Goal: Task Accomplishment & Management: Use online tool/utility

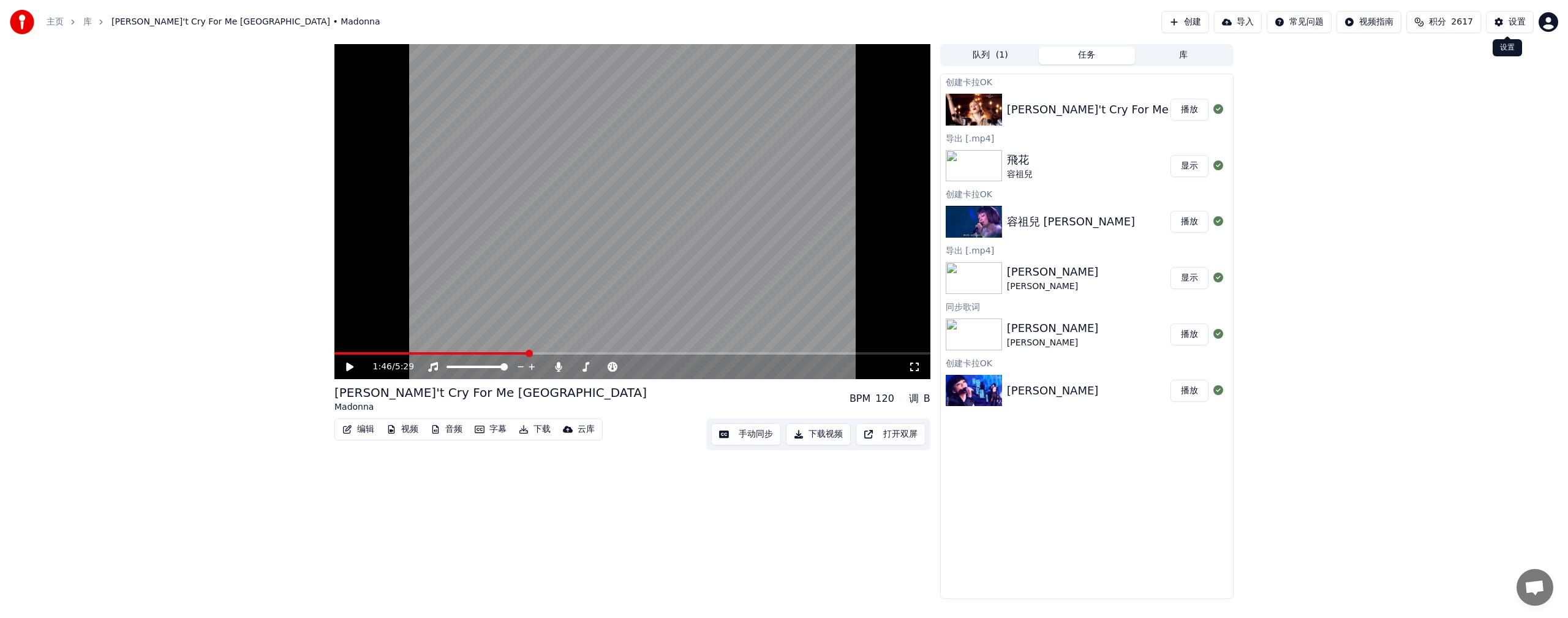
click at [469, 23] on button "设置" at bounding box center [1510, 22] width 48 height 22
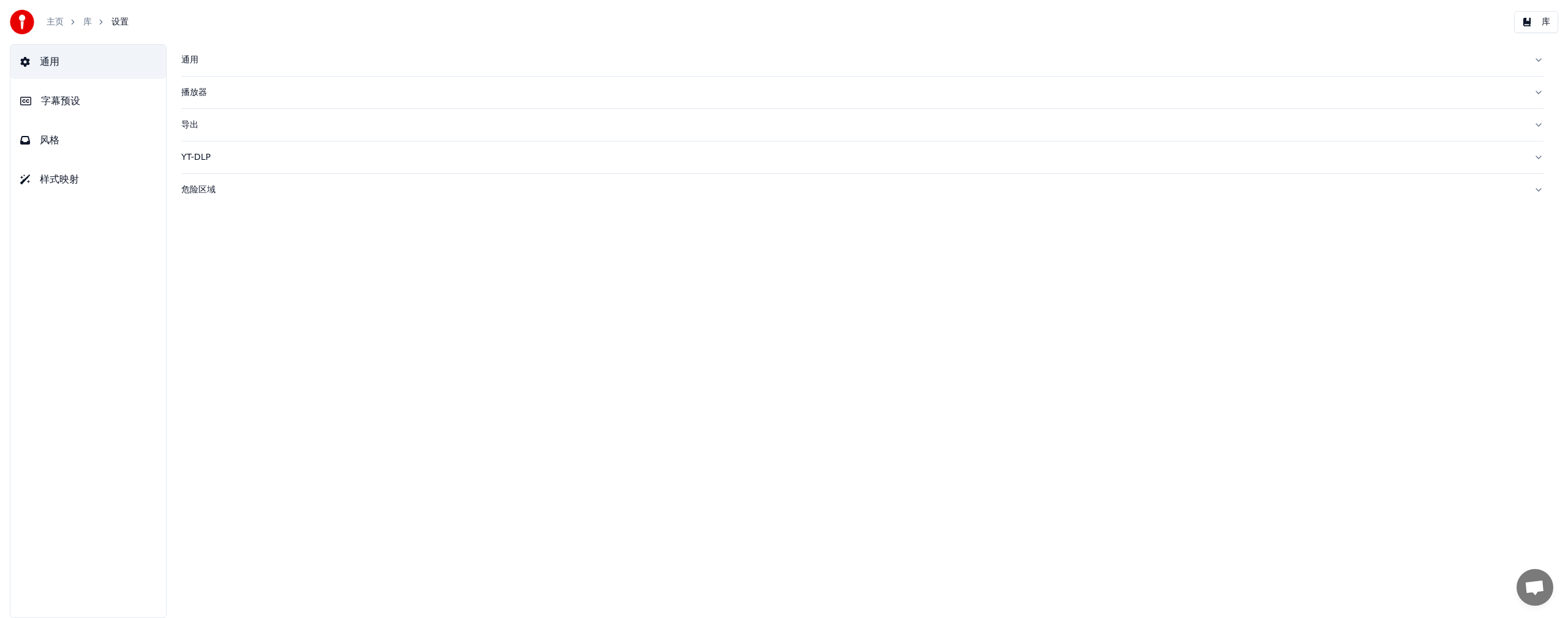
click at [67, 103] on span "字幕预设" at bounding box center [61, 101] width 39 height 15
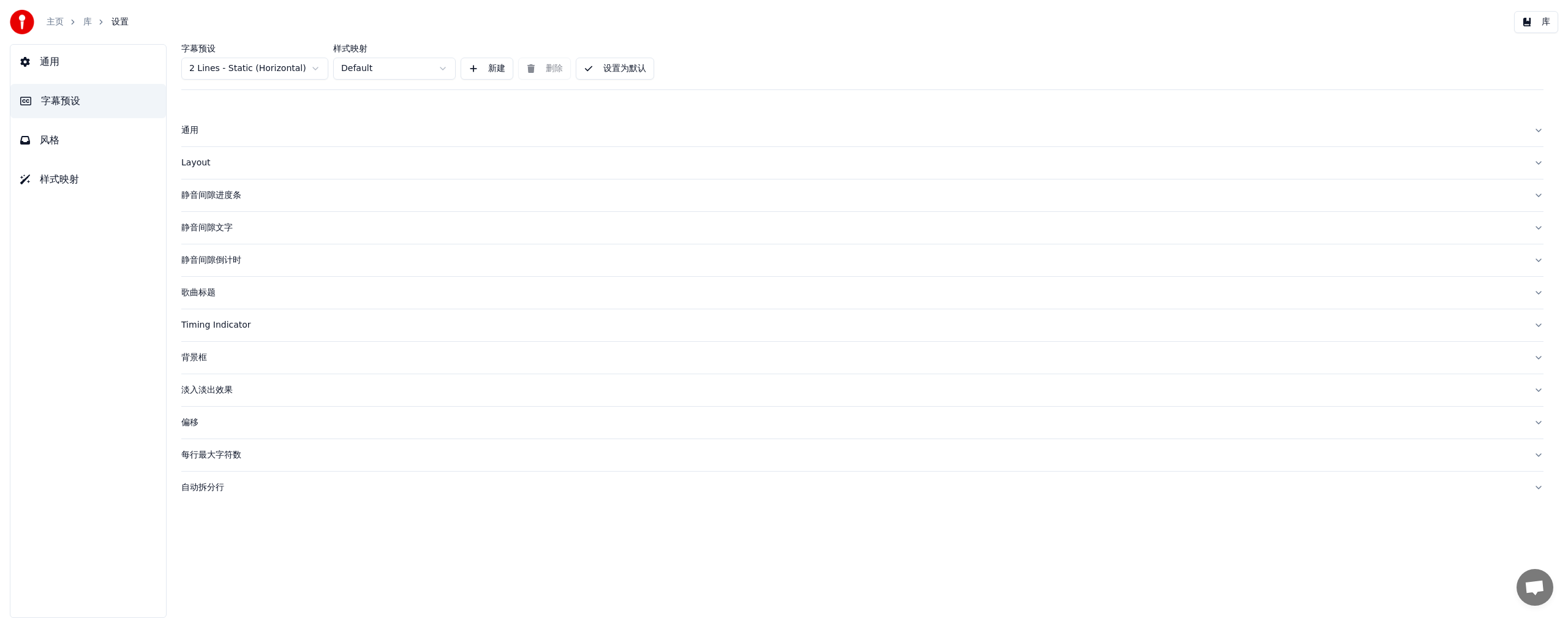
click at [202, 161] on div "Layout" at bounding box center [853, 163] width 1343 height 12
click at [50, 138] on span "风格" at bounding box center [49, 140] width 19 height 15
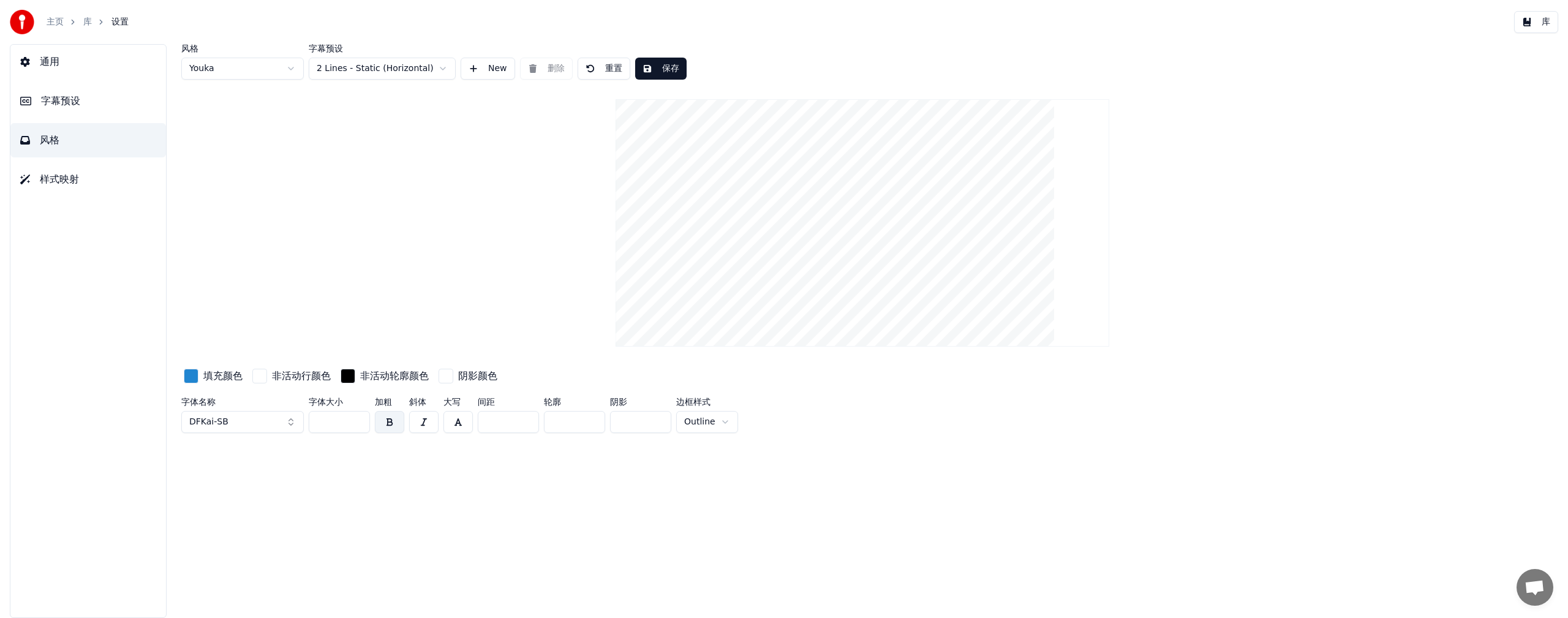
click at [269, 332] on button "DFKai-SB" at bounding box center [242, 421] width 123 height 22
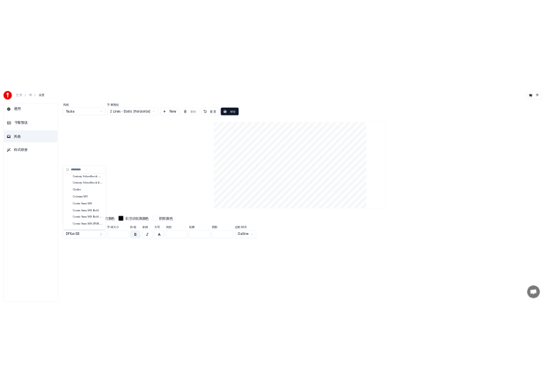
scroll to position [1807, 0]
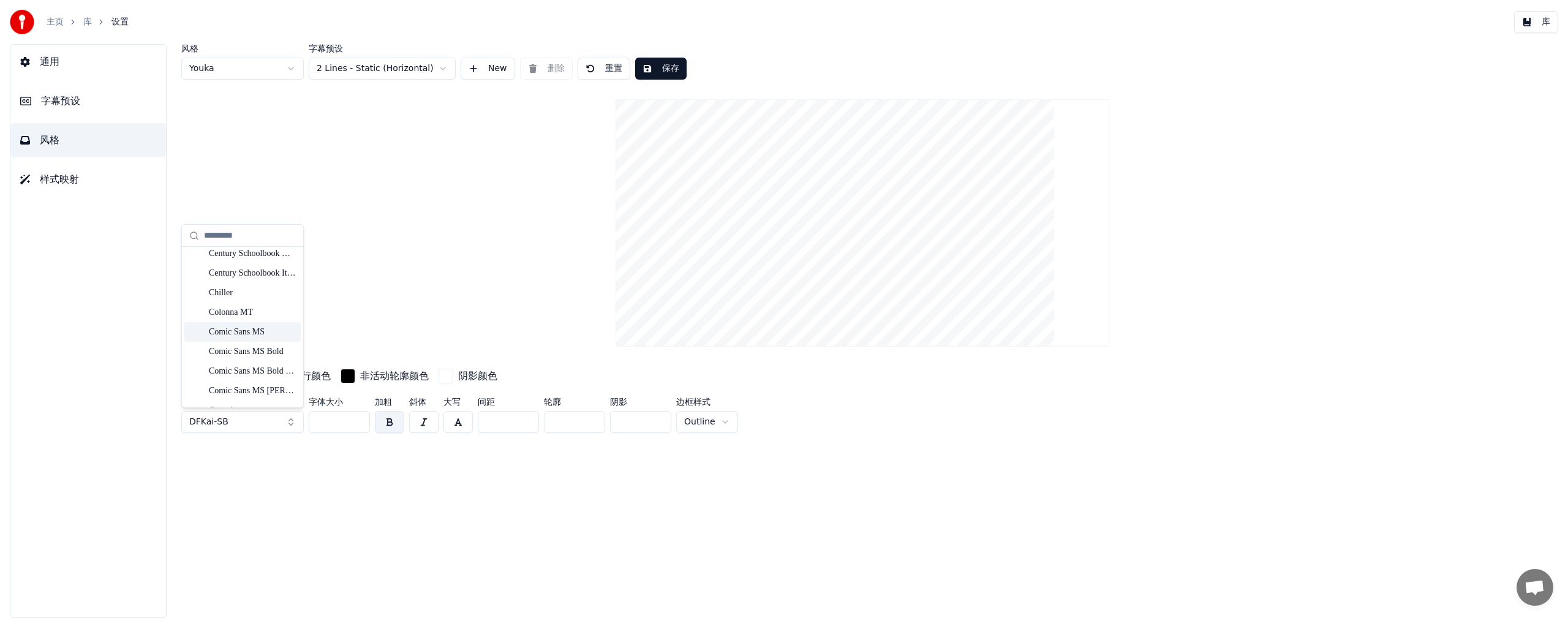
click at [258, 332] on div "Comic Sans MS" at bounding box center [252, 332] width 87 height 12
click at [469, 72] on button "保存" at bounding box center [661, 68] width 51 height 22
click at [469, 71] on button "保存" at bounding box center [661, 68] width 51 height 22
click at [88, 24] on link "库" at bounding box center [88, 22] width 9 height 12
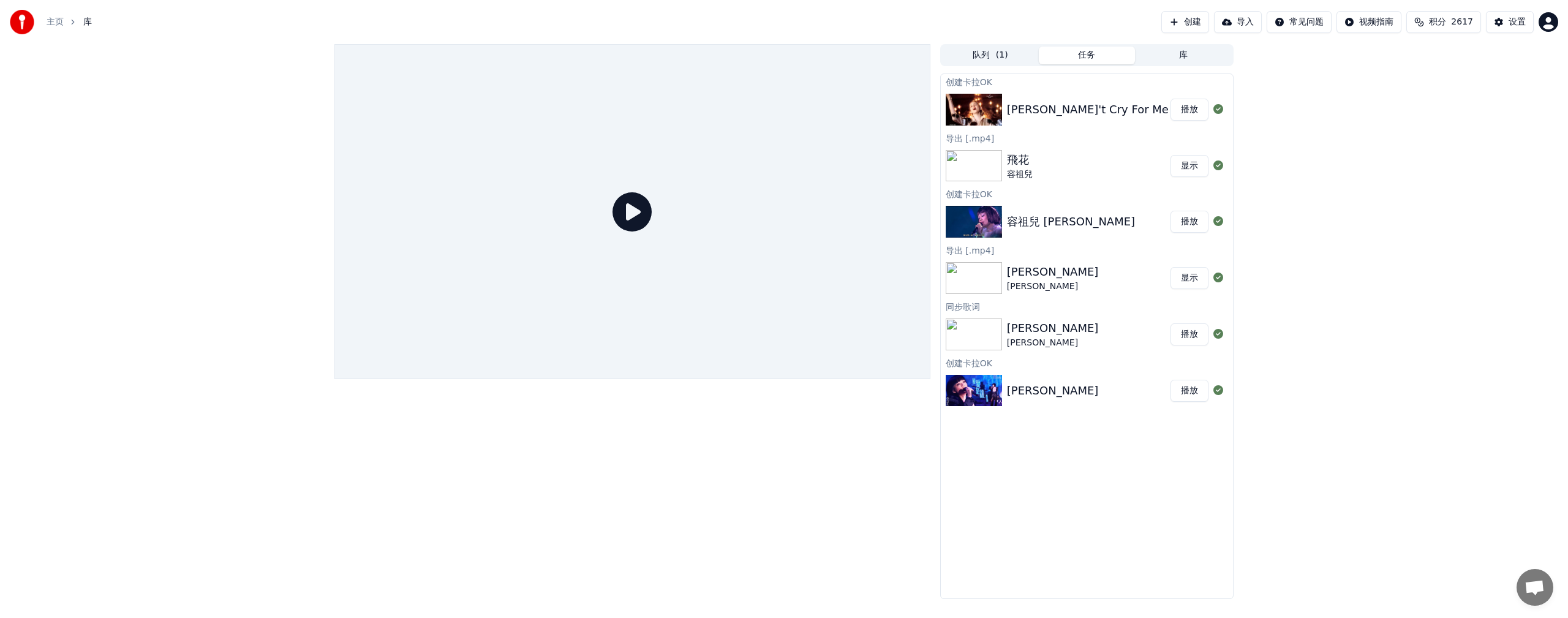
click at [469, 111] on button "播放" at bounding box center [1189, 109] width 38 height 22
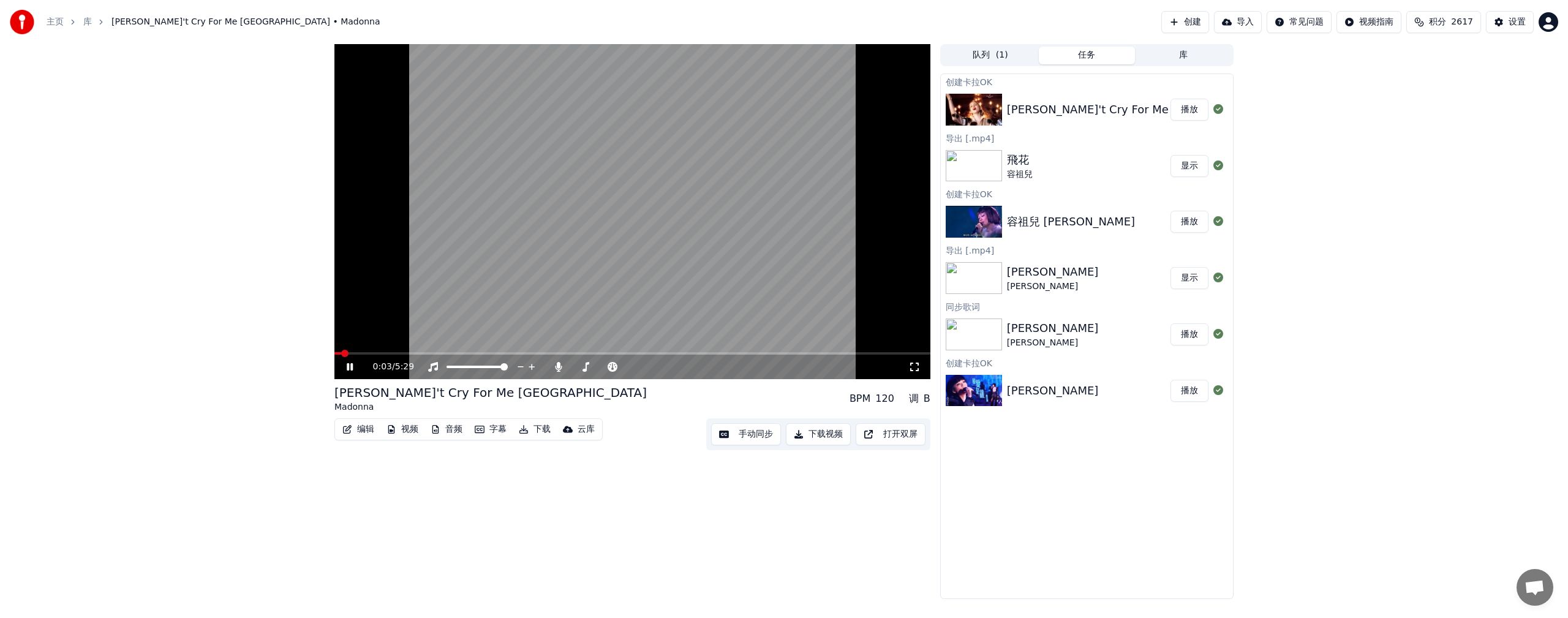
click at [393, 332] on video at bounding box center [632, 212] width 596 height 335
click at [404, 332] on video at bounding box center [632, 212] width 596 height 335
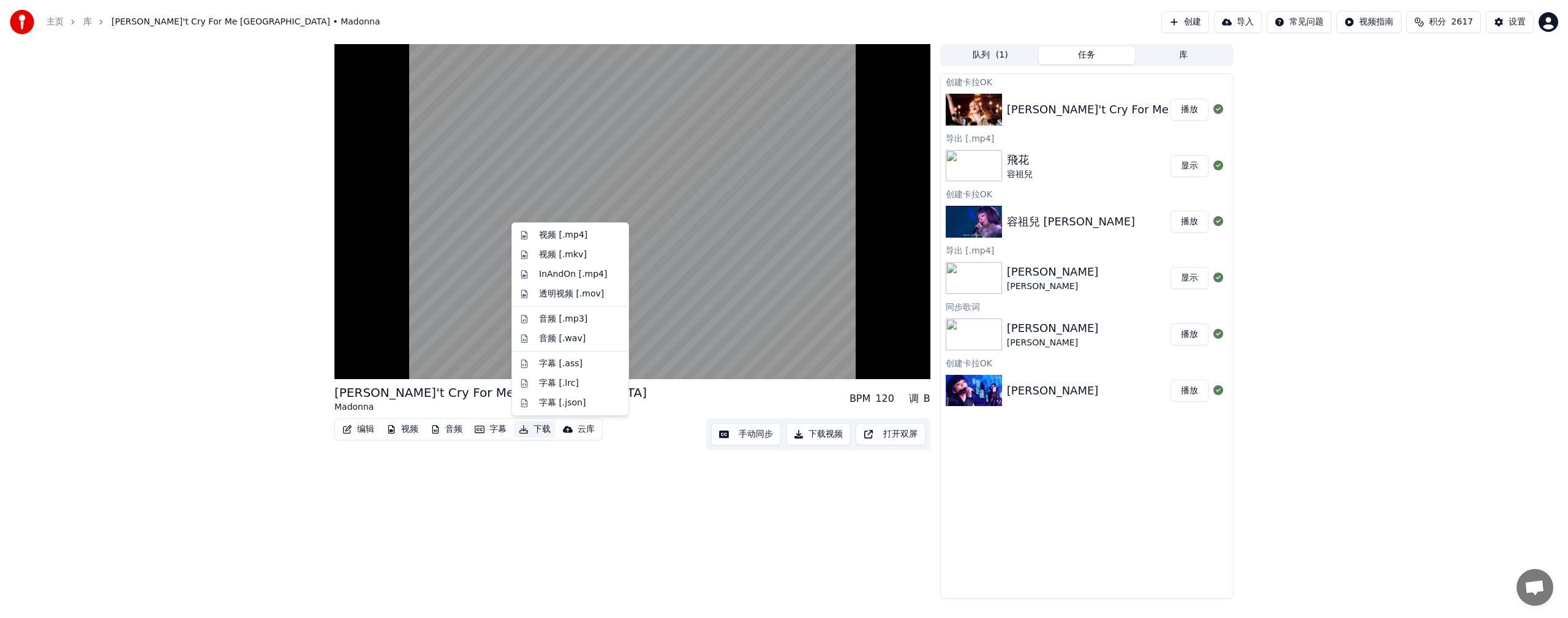
click at [469, 332] on button "下载" at bounding box center [534, 428] width 41 height 17
click at [469, 232] on div "视频 [.mp4]" at bounding box center [563, 235] width 48 height 12
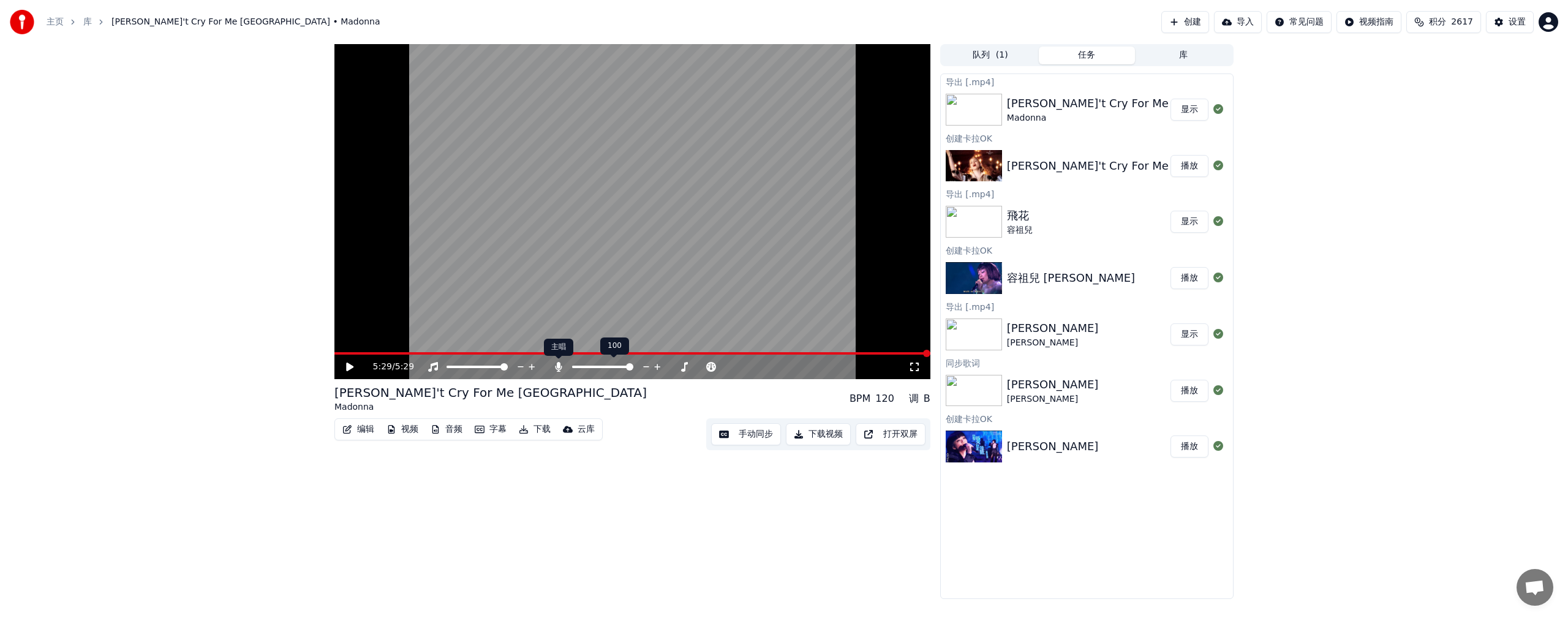
click at [469, 332] on icon at bounding box center [559, 367] width 7 height 10
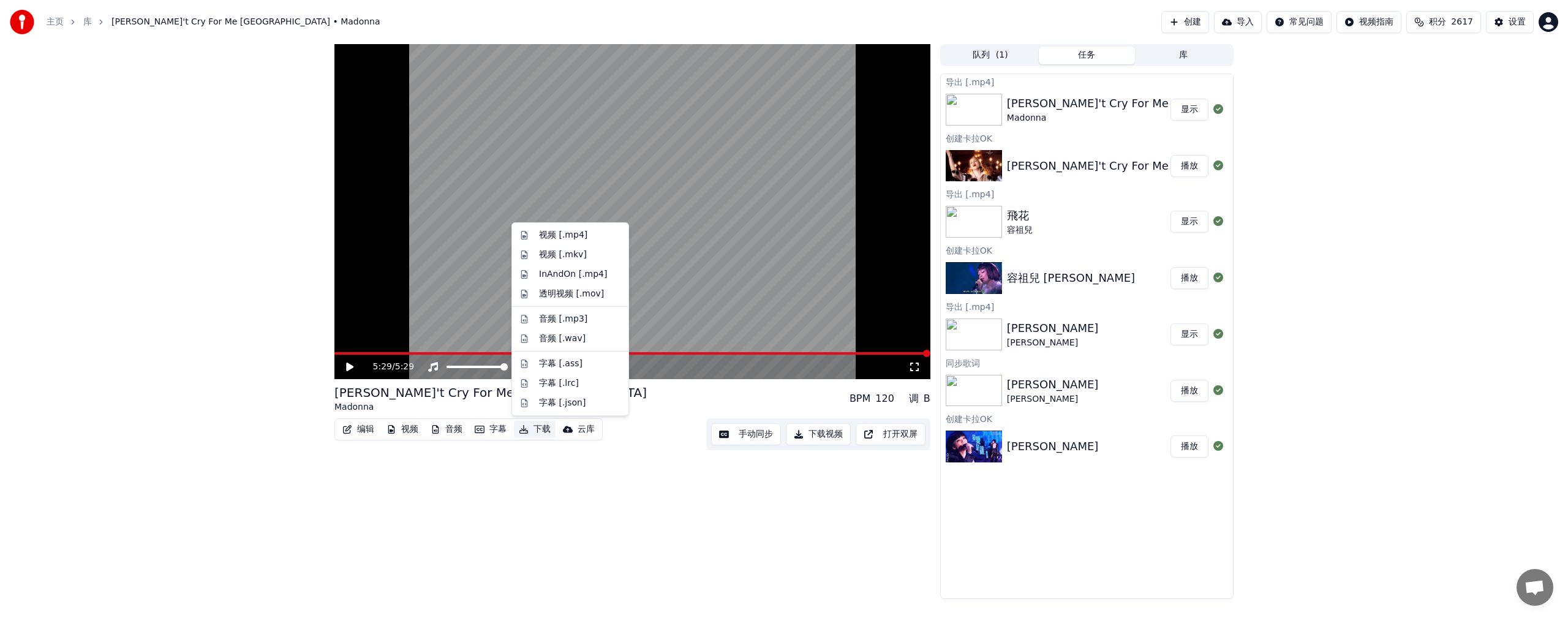
click at [469, 332] on button "下载" at bounding box center [534, 428] width 41 height 17
click at [469, 235] on div "视频 [.mp4]" at bounding box center [563, 235] width 48 height 12
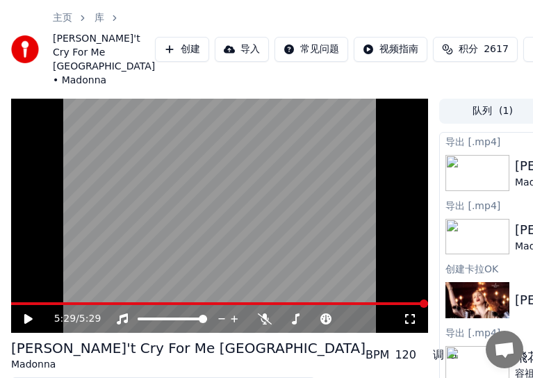
click at [95, 25] on link "库" at bounding box center [100, 18] width 10 height 14
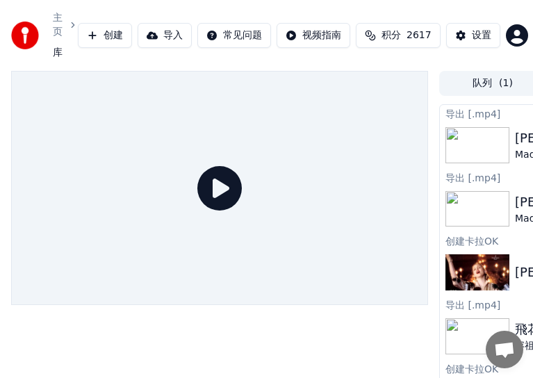
click at [58, 23] on link "主页" at bounding box center [58, 25] width 10 height 28
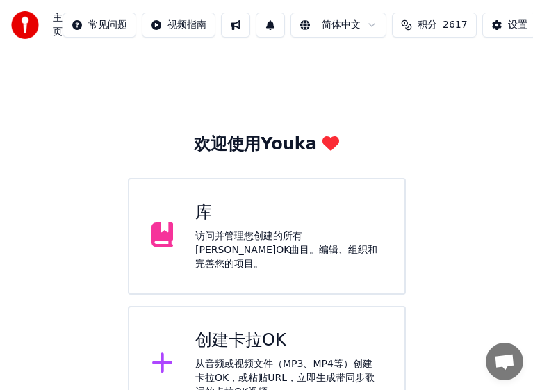
click at [267, 347] on div "创建[PERSON_NAME]OK 从音频或视频文件（MP3、MP4等）创建[PERSON_NAME]OK，或粘贴URL，立即生成带同步歌词的[PERSON_…" at bounding box center [288, 364] width 187 height 70
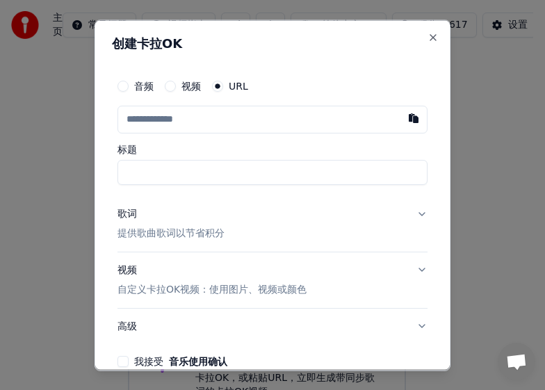
click at [181, 119] on input "text" at bounding box center [272, 119] width 310 height 28
click at [408, 122] on button "button" at bounding box center [414, 117] width 28 height 25
type input "**********"
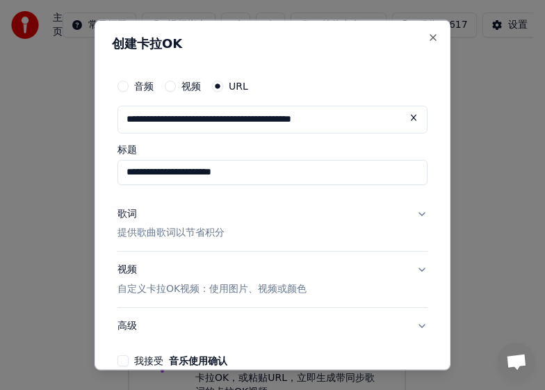
drag, startPoint x: 148, startPoint y: 173, endPoint x: 372, endPoint y: 183, distance: 224.0
click at [372, 183] on input "**********" at bounding box center [272, 171] width 310 height 25
type input "**"
click at [126, 215] on div "歌词" at bounding box center [126, 213] width 19 height 14
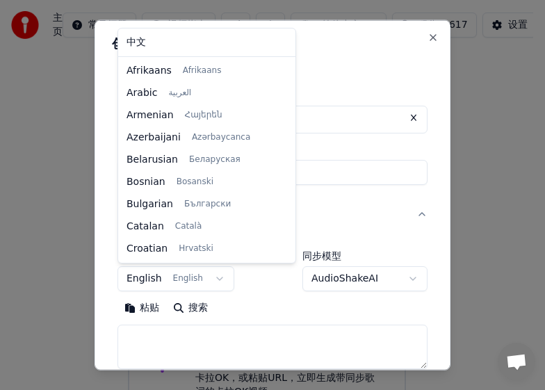
click at [211, 278] on body "**********" at bounding box center [266, 272] width 533 height 545
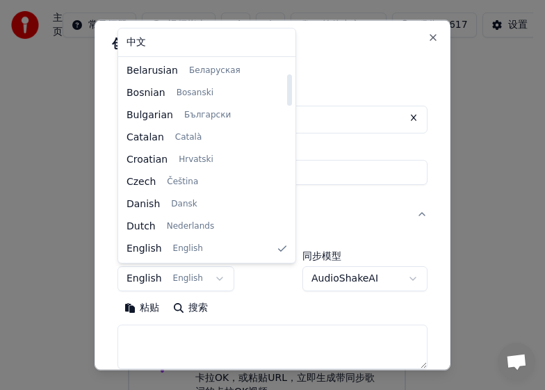
select select "**"
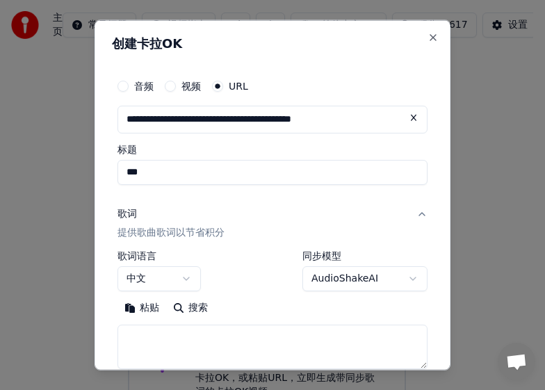
click at [149, 335] on textarea at bounding box center [272, 347] width 310 height 44
click at [132, 310] on button "粘贴" at bounding box center [141, 308] width 49 height 22
type textarea "**********"
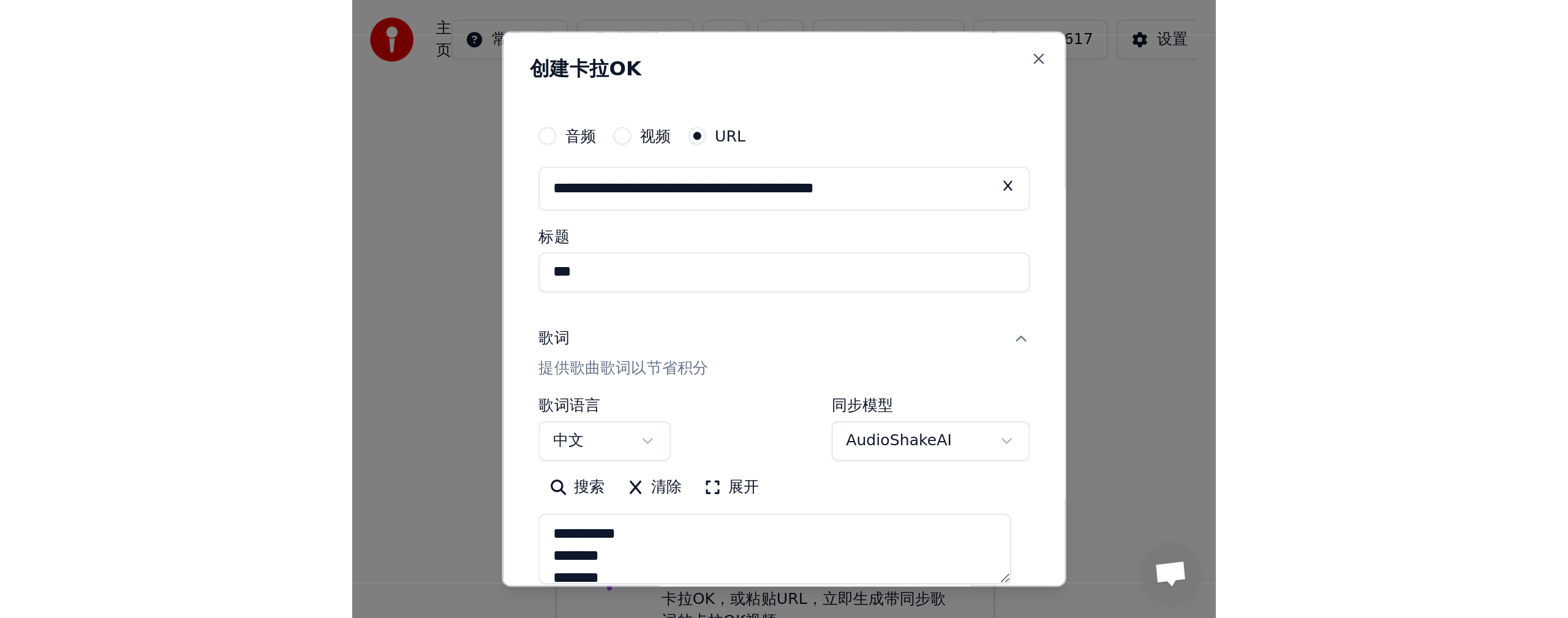
scroll to position [177, 0]
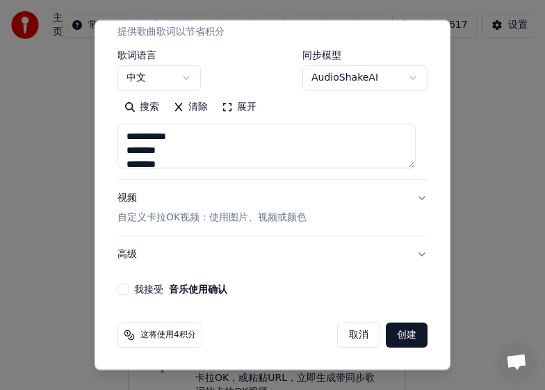
click at [129, 286] on div "我接受 音乐使用确认" at bounding box center [272, 289] width 310 height 11
click at [128, 288] on button "我接受 音乐使用确认" at bounding box center [122, 289] width 11 height 11
click at [399, 338] on button "创建" at bounding box center [407, 335] width 42 height 25
select select "**"
type textarea "**********"
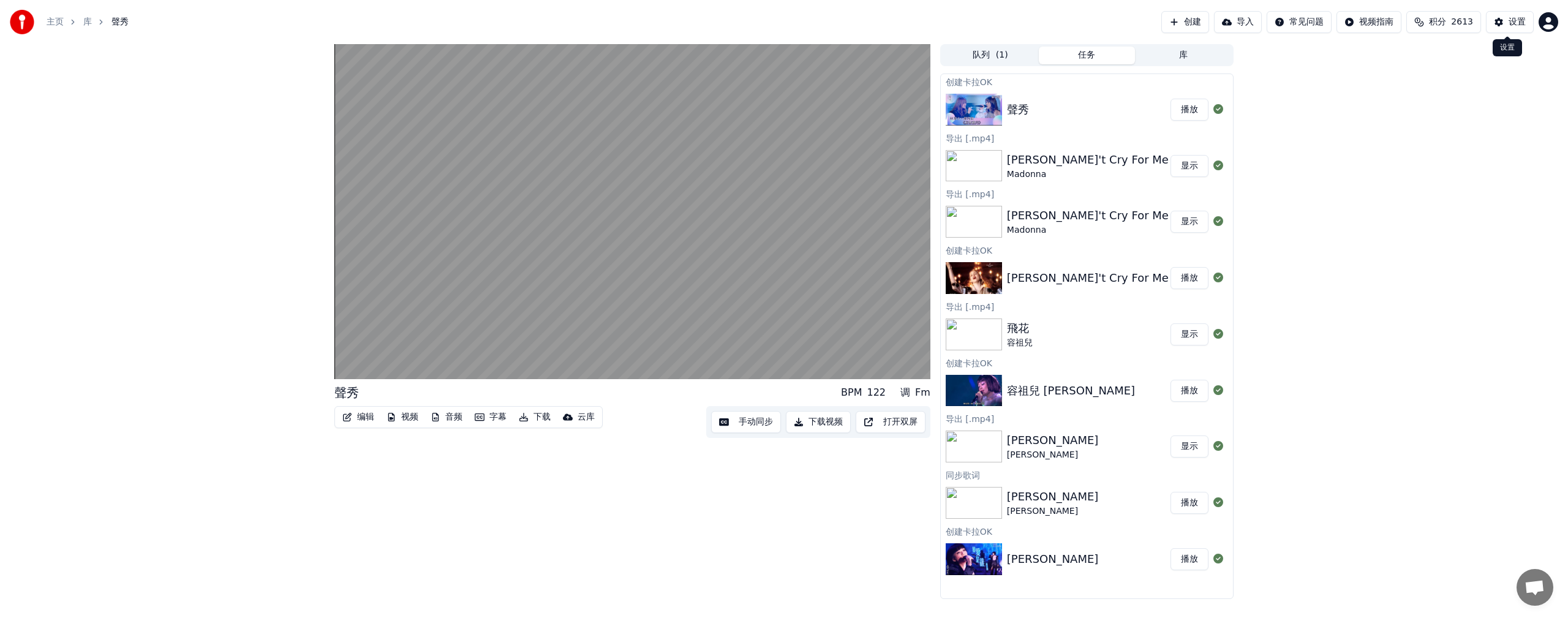
click at [469, 19] on div "设置" at bounding box center [1517, 22] width 17 height 12
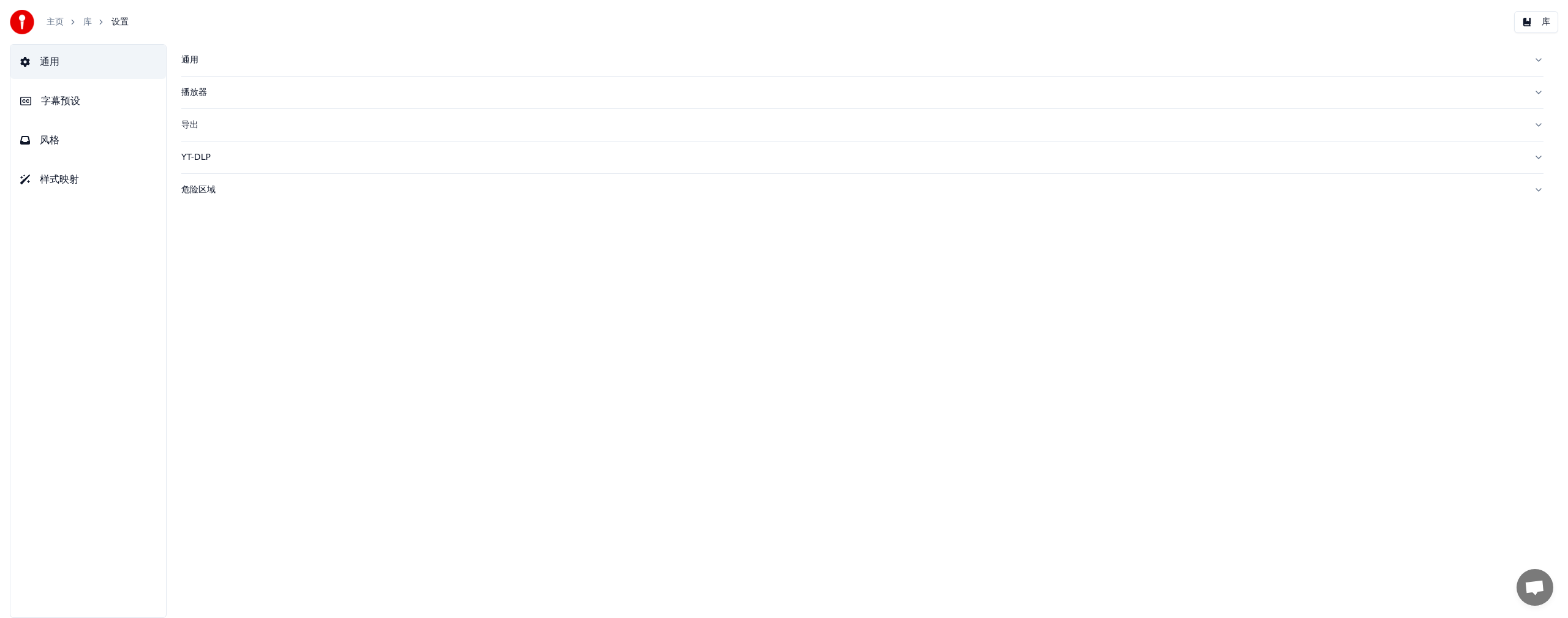
click at [49, 139] on span "风格" at bounding box center [49, 140] width 19 height 15
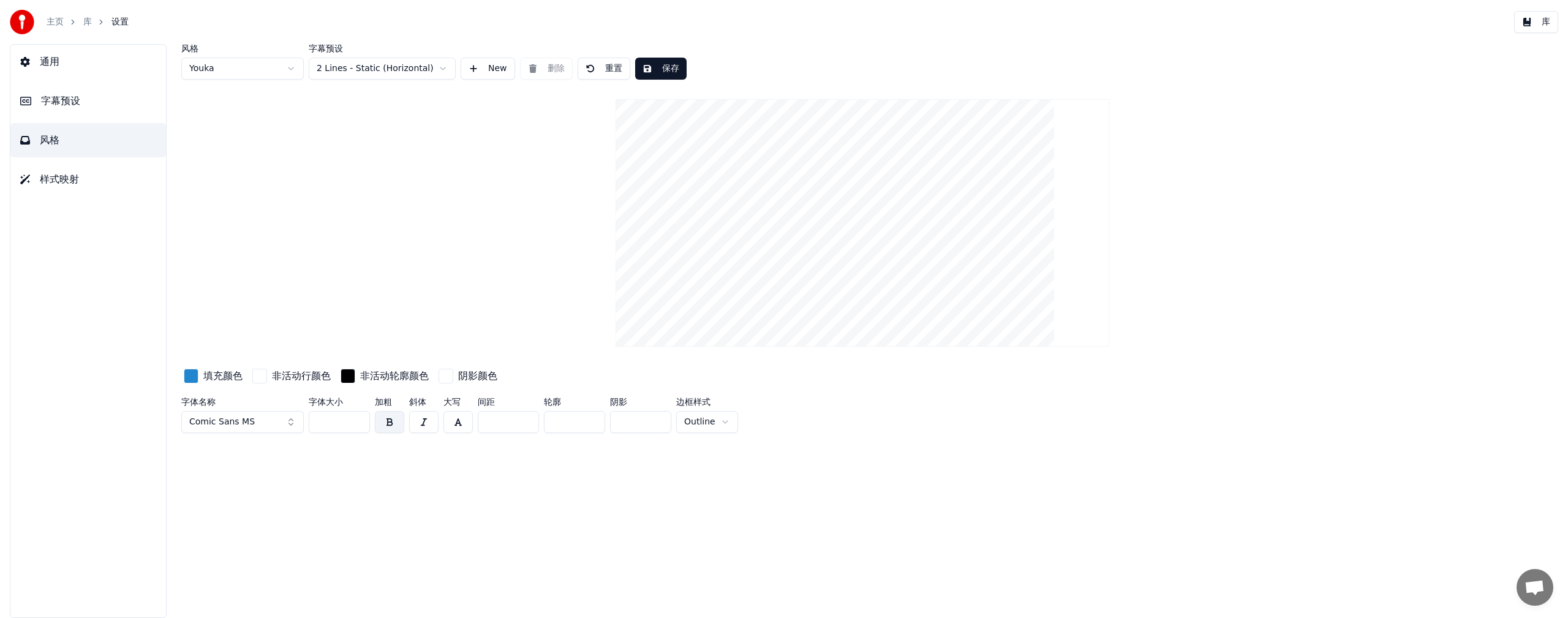
click at [272, 332] on button "Comic Sans MS" at bounding box center [242, 421] width 123 height 22
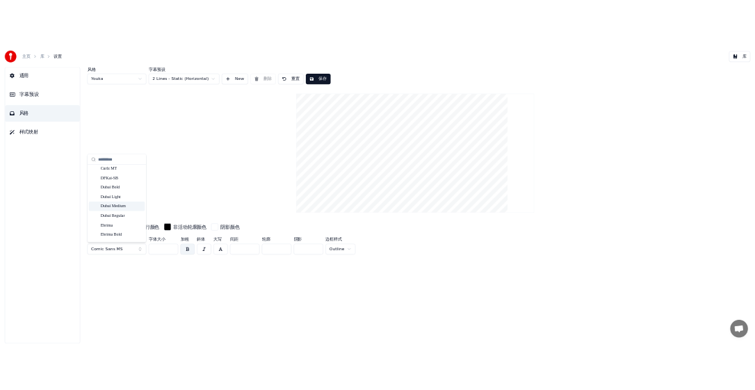
scroll to position [2419, 0]
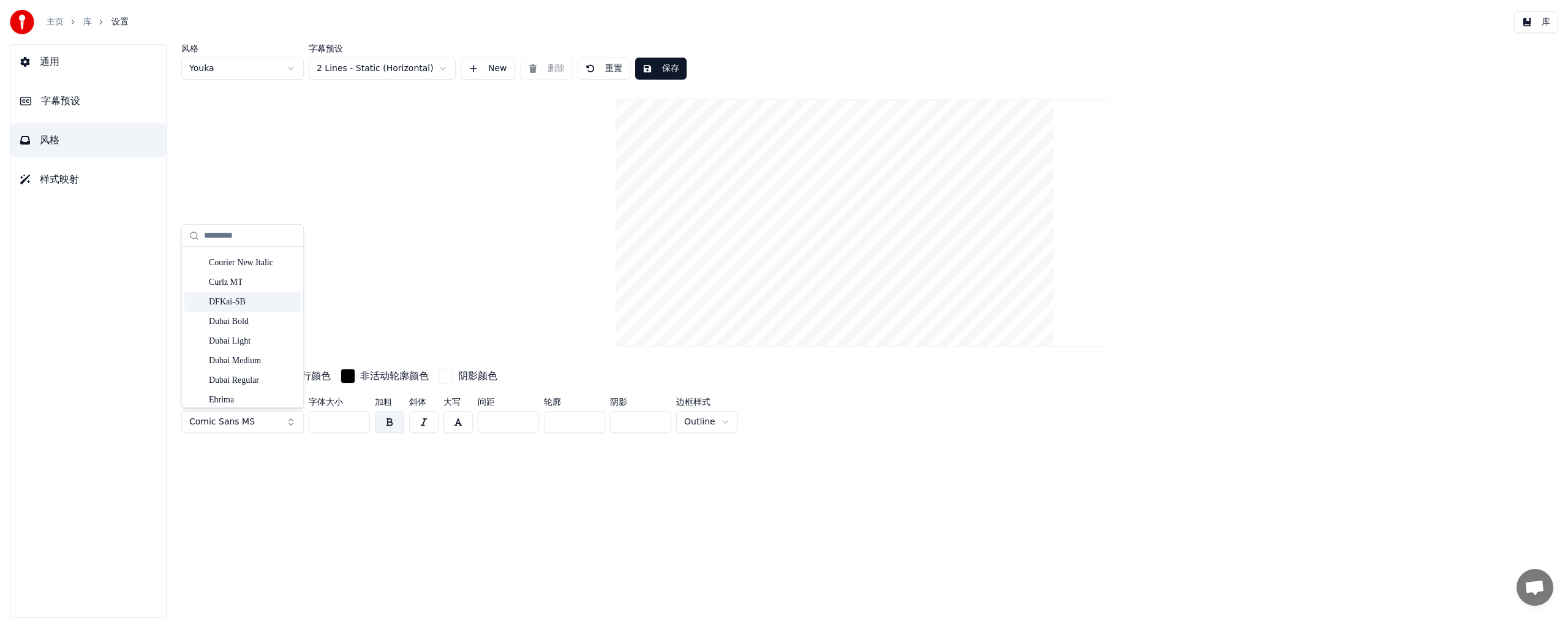
click at [240, 304] on div "DFKai-SB" at bounding box center [252, 302] width 87 height 12
click at [469, 71] on button "保存" at bounding box center [661, 68] width 51 height 22
click at [90, 25] on link "库" at bounding box center [88, 22] width 9 height 12
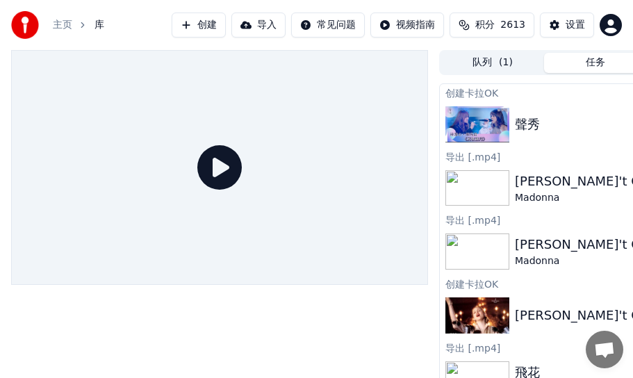
click at [496, 132] on img at bounding box center [478, 124] width 64 height 36
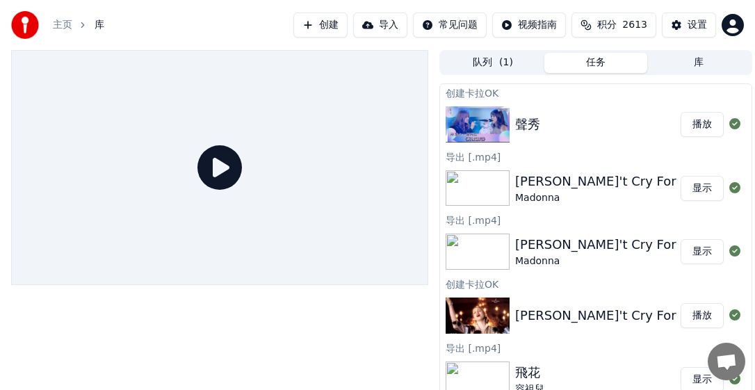
click at [532, 124] on button "播放" at bounding box center [701, 124] width 43 height 25
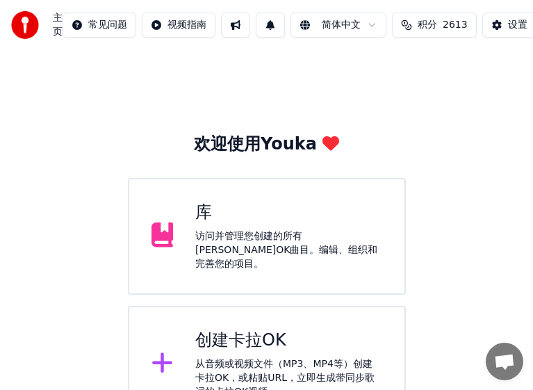
click at [295, 245] on div "访问并管理您创建的所有[PERSON_NAME]OK曲目。编辑、组织和完善您的项目。" at bounding box center [288, 250] width 187 height 42
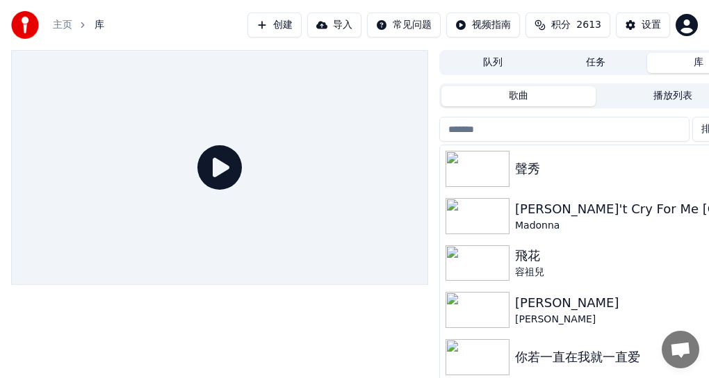
click at [497, 173] on img at bounding box center [478, 169] width 64 height 36
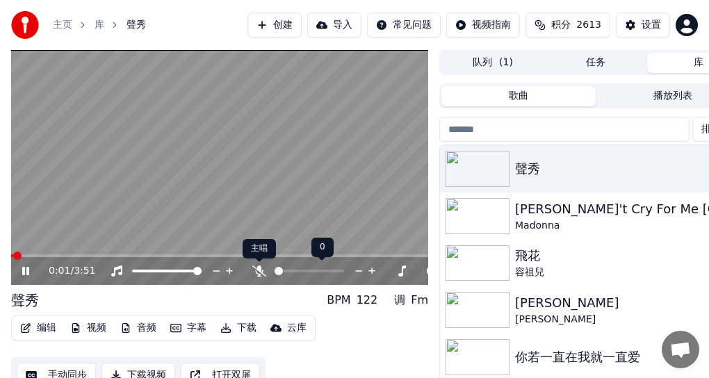
click at [259, 268] on icon at bounding box center [259, 270] width 14 height 11
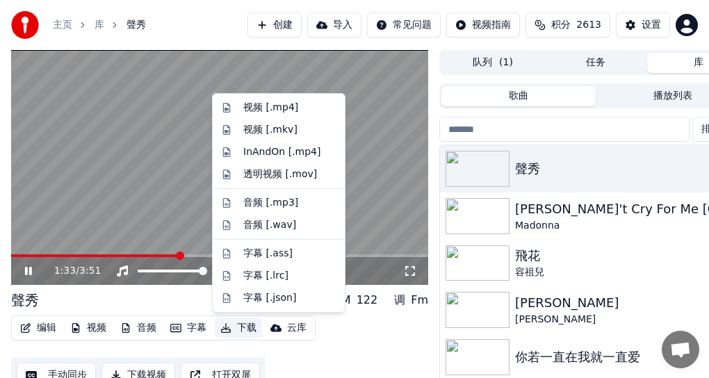
click at [241, 327] on button "下载" at bounding box center [238, 327] width 47 height 19
click at [266, 110] on div "视频 [.mp4]" at bounding box center [270, 108] width 55 height 14
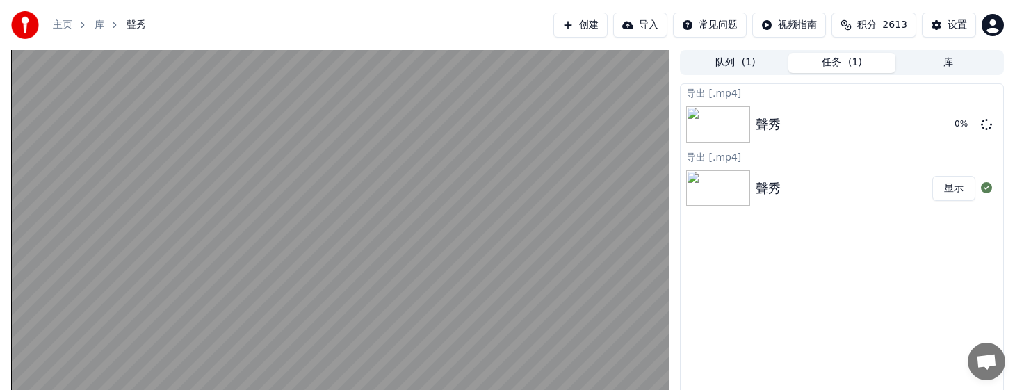
scroll to position [97, 0]
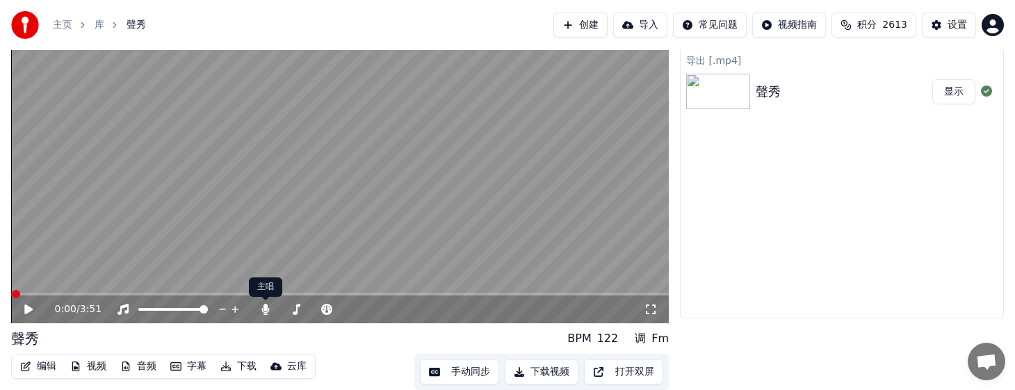
click at [267, 309] on icon at bounding box center [265, 309] width 8 height 11
click at [246, 367] on button "下载" at bounding box center [238, 366] width 47 height 19
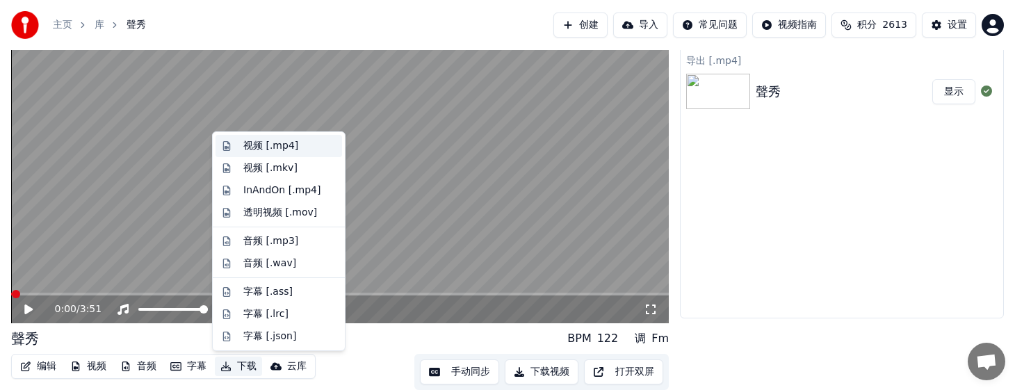
click at [260, 147] on div "视频 [.mp4]" at bounding box center [270, 146] width 55 height 14
